Goal: Information Seeking & Learning: Check status

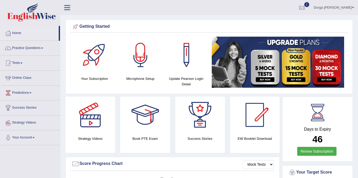
click at [305, 8] on div at bounding box center [302, 8] width 8 height 8
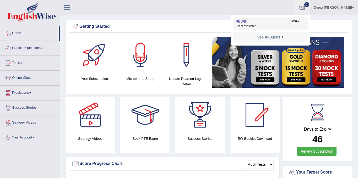
click at [288, 19] on link "PEW8 Sep 4, 2025 Exam evaluated" at bounding box center [270, 23] width 72 height 11
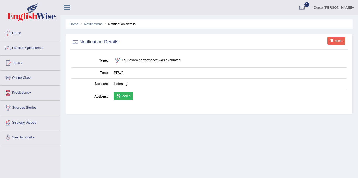
click at [132, 93] on link "Scores" at bounding box center [123, 96] width 19 height 8
click at [21, 61] on link "Tests" at bounding box center [30, 62] width 60 height 13
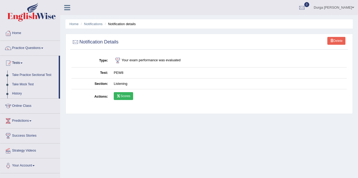
click at [33, 77] on link "Take Practice Sectional Test" at bounding box center [34, 74] width 49 height 9
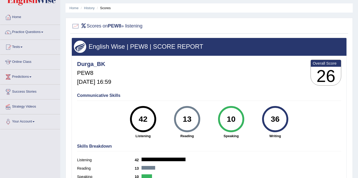
scroll to position [12, 0]
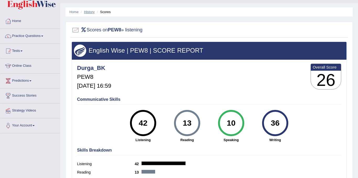
click at [92, 13] on link "History" at bounding box center [89, 12] width 10 height 4
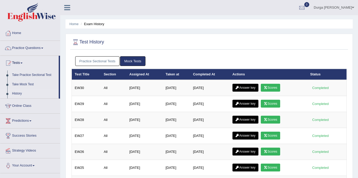
click at [109, 63] on link "Practice Sectional Tests" at bounding box center [97, 61] width 45 height 10
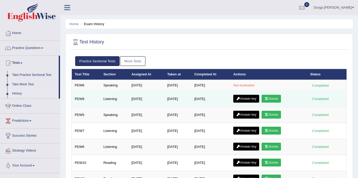
click at [244, 96] on link "Answer key" at bounding box center [246, 99] width 26 height 8
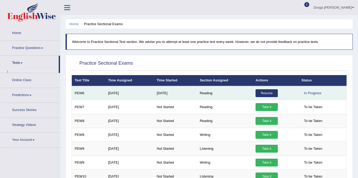
click at [265, 92] on link "Resume" at bounding box center [266, 93] width 22 height 8
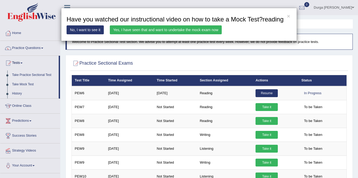
click at [185, 34] on link "Yes, I have seen that and want to undertake the mock exam now" at bounding box center [166, 29] width 112 height 9
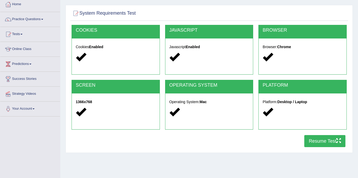
scroll to position [35, 0]
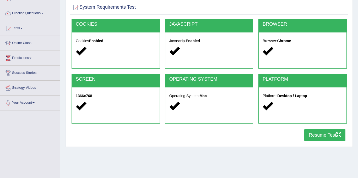
click at [321, 137] on button "Resume Test" at bounding box center [324, 135] width 41 height 12
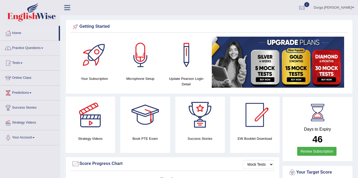
click at [305, 11] on div at bounding box center [302, 8] width 8 height 8
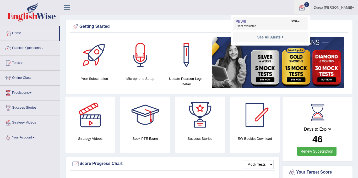
click at [286, 17] on li "PEW6 Sep 4, 2025 Exam evaluated" at bounding box center [270, 24] width 75 height 14
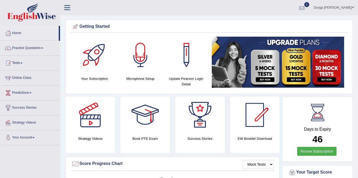
click at [305, 5] on div at bounding box center [302, 8] width 8 height 8
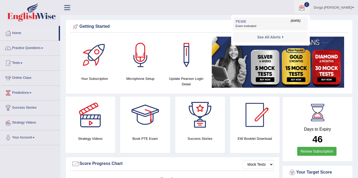
click at [282, 17] on li "PEW6 Sep 4, 2025 Exam evaluated" at bounding box center [270, 24] width 75 height 14
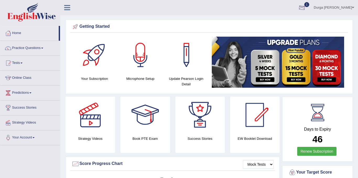
click at [305, 10] on div at bounding box center [302, 8] width 8 height 8
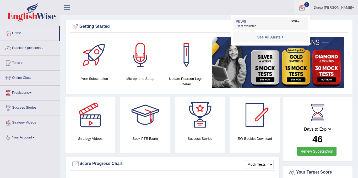
click at [292, 19] on link "PEW6 Sep 4, 2025 Exam evaluated" at bounding box center [270, 23] width 72 height 11
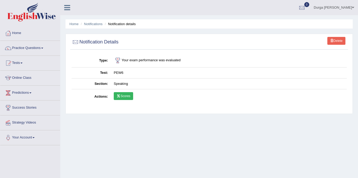
click at [121, 95] on link "Scores" at bounding box center [123, 96] width 19 height 8
click at [20, 32] on link "Home" at bounding box center [30, 32] width 60 height 13
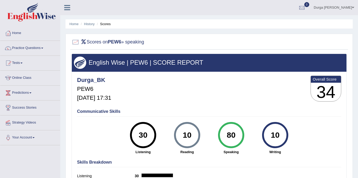
click at [87, 27] on ul "Home History Scores" at bounding box center [208, 23] width 287 height 9
click at [91, 24] on link "History" at bounding box center [89, 24] width 10 height 4
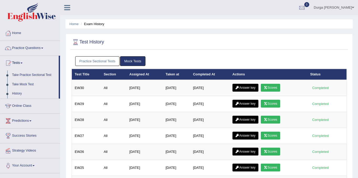
click at [106, 63] on link "Practice Sectional Tests" at bounding box center [97, 61] width 45 height 10
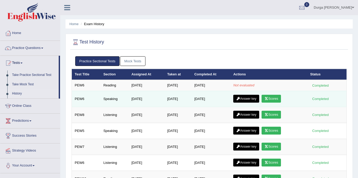
click at [243, 98] on link "Answer key" at bounding box center [246, 99] width 26 height 8
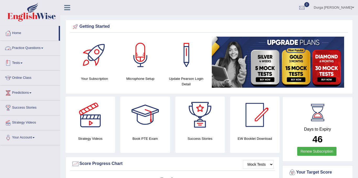
click at [35, 62] on link "Tests" at bounding box center [30, 62] width 60 height 13
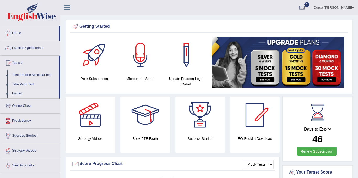
click at [19, 94] on link "History" at bounding box center [34, 93] width 49 height 9
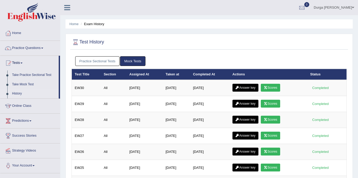
click at [98, 59] on link "Practice Sectional Tests" at bounding box center [97, 61] width 45 height 10
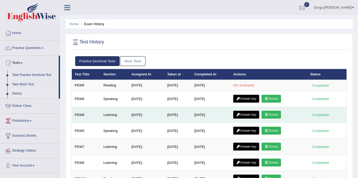
click at [248, 114] on link "Answer key" at bounding box center [246, 115] width 26 height 8
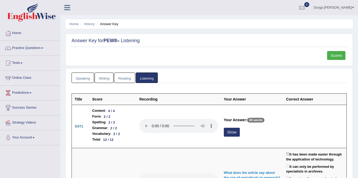
click at [332, 57] on link "Scores" at bounding box center [336, 55] width 18 height 9
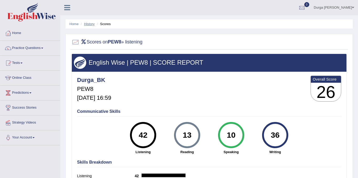
click at [93, 25] on link "History" at bounding box center [89, 24] width 10 height 4
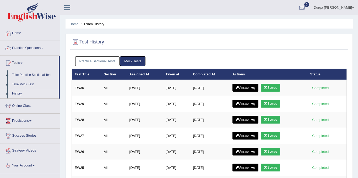
click at [106, 63] on link "Practice Sectional Tests" at bounding box center [97, 61] width 45 height 10
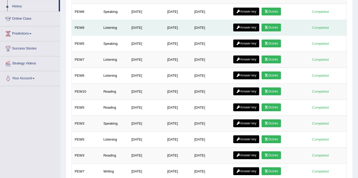
scroll to position [87, 0]
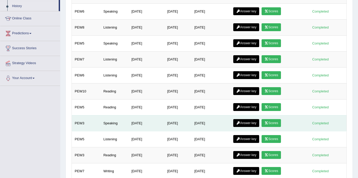
click at [243, 125] on link "Answer key" at bounding box center [246, 123] width 26 height 8
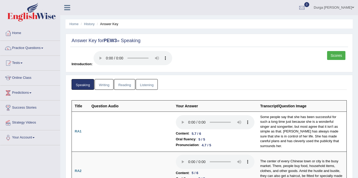
click at [331, 55] on link "Scores" at bounding box center [336, 55] width 18 height 9
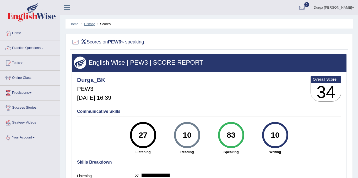
click at [91, 25] on link "History" at bounding box center [89, 24] width 10 height 4
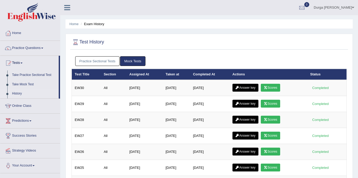
click at [108, 60] on link "Practice Sectional Tests" at bounding box center [97, 61] width 45 height 10
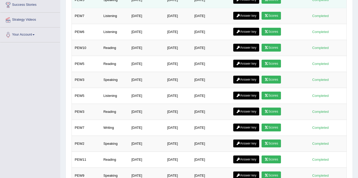
scroll to position [131, 0]
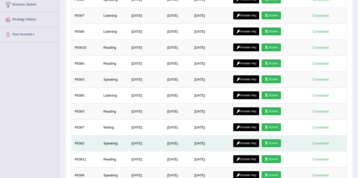
click at [252, 144] on link "Answer key" at bounding box center [246, 143] width 26 height 8
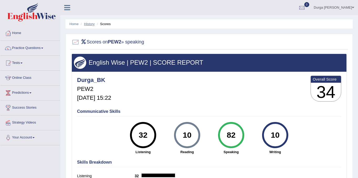
click at [86, 25] on link "History" at bounding box center [89, 24] width 10 height 4
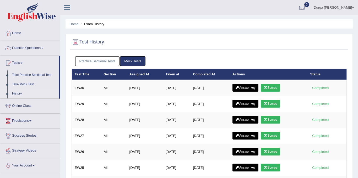
click at [92, 60] on link "Practice Sectional Tests" at bounding box center [97, 61] width 45 height 10
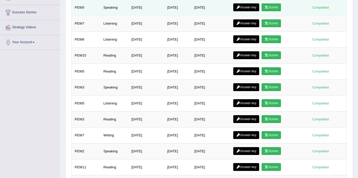
scroll to position [120, 0]
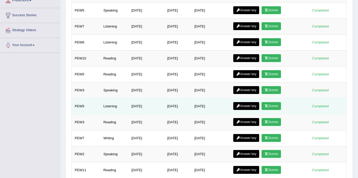
click at [280, 104] on link "Scores" at bounding box center [270, 106] width 19 height 8
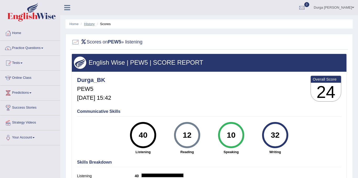
click at [92, 24] on link "History" at bounding box center [89, 24] width 10 height 4
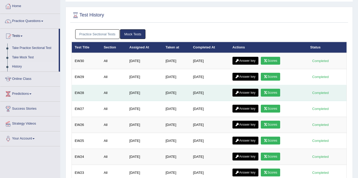
scroll to position [27, 0]
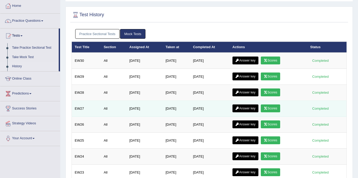
click at [275, 107] on link "Scores" at bounding box center [269, 108] width 19 height 8
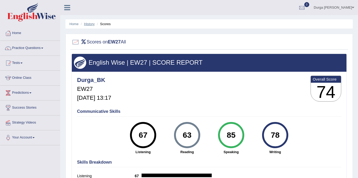
click at [92, 23] on link "History" at bounding box center [89, 24] width 10 height 4
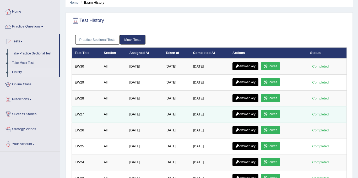
scroll to position [26, 0]
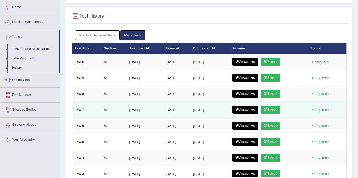
click at [250, 110] on link "Answer key" at bounding box center [245, 110] width 26 height 8
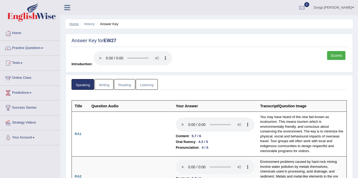
click at [74, 22] on link "Home" at bounding box center [73, 24] width 9 height 4
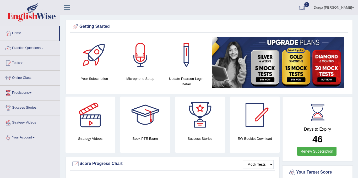
click at [305, 9] on div at bounding box center [302, 8] width 8 height 8
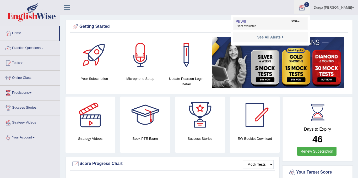
click at [270, 24] on link "PEW6 Sep 4, 2025 Exam evaluated" at bounding box center [270, 23] width 72 height 11
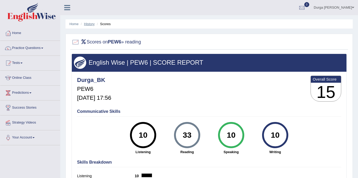
click at [89, 25] on link "History" at bounding box center [89, 24] width 10 height 4
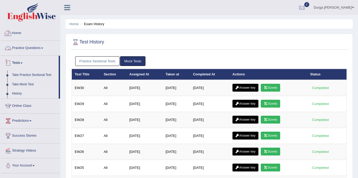
click at [94, 63] on link "Practice Sectional Tests" at bounding box center [97, 61] width 45 height 10
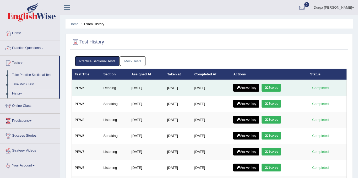
click at [247, 87] on link "Answer key" at bounding box center [246, 88] width 26 height 8
